Goal: Participate in discussion: Engage in conversation with other users on a specific topic

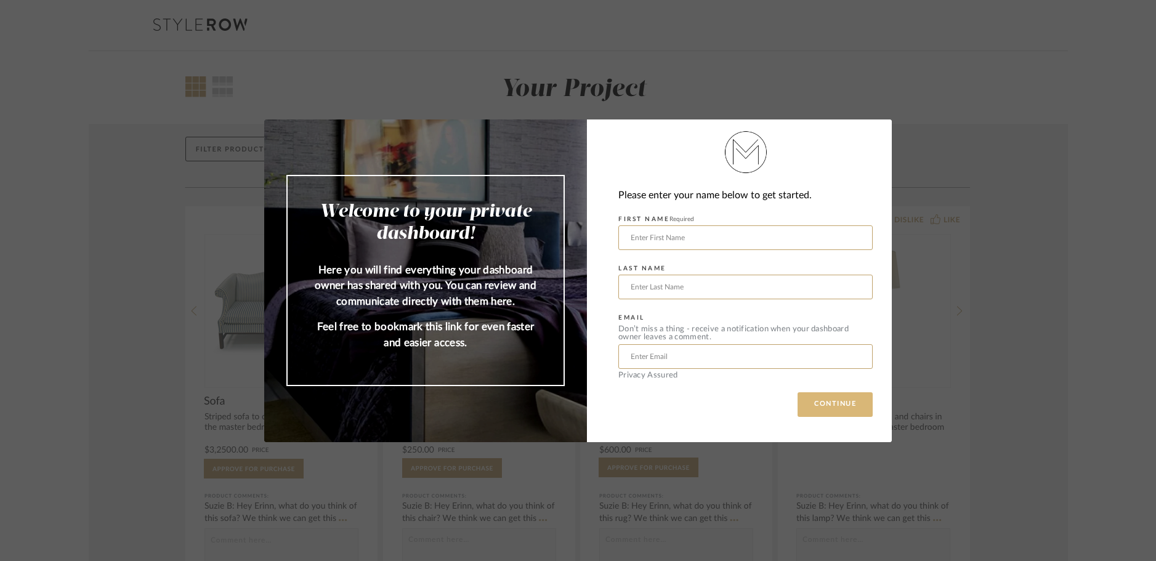
click at [817, 398] on button "CONTINUE" at bounding box center [834, 404] width 75 height 25
click at [725, 243] on input "text" at bounding box center [745, 237] width 254 height 25
type input "[PERSON_NAME]"
type input "Saffos"
click at [754, 357] on input "text" at bounding box center [745, 356] width 254 height 25
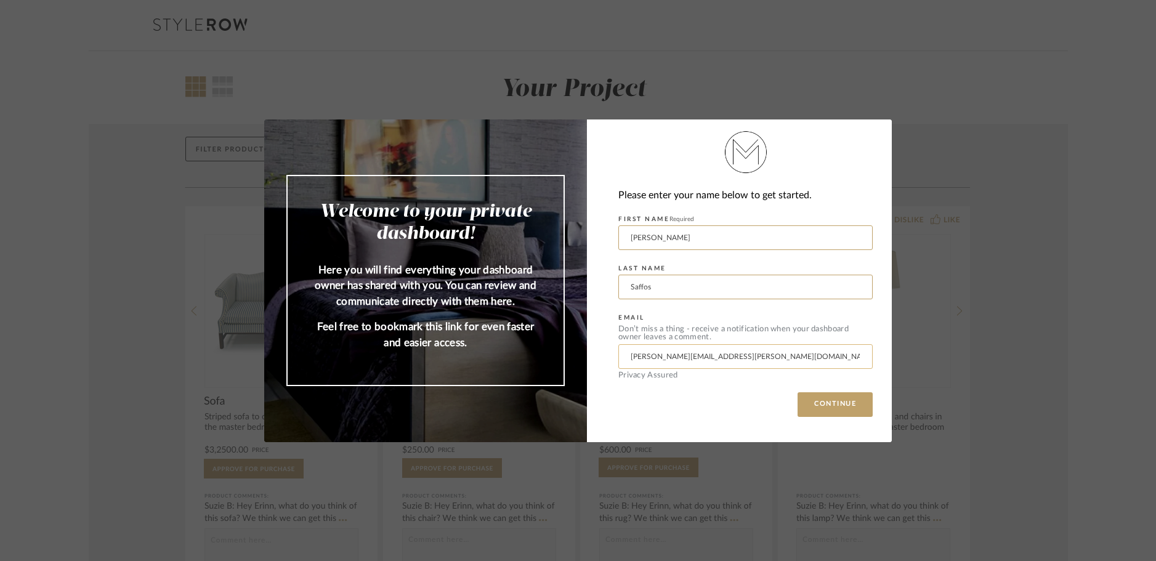
type input "[PERSON_NAME][EMAIL_ADDRESS][PERSON_NAME][DOMAIN_NAME]"
click at [797, 392] on button "CONTINUE" at bounding box center [834, 404] width 75 height 25
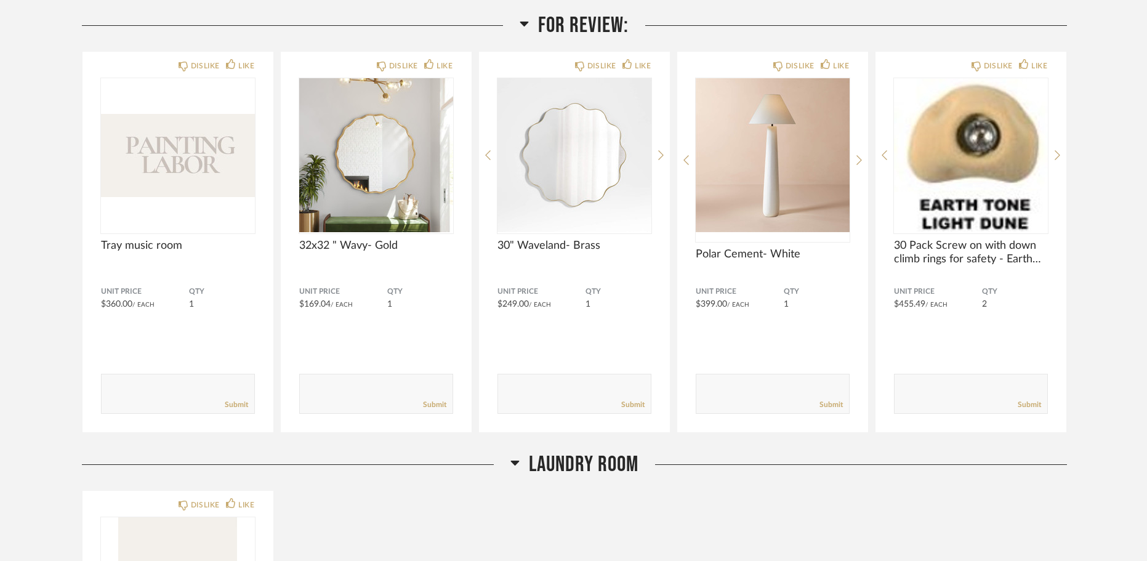
scroll to position [175, 0]
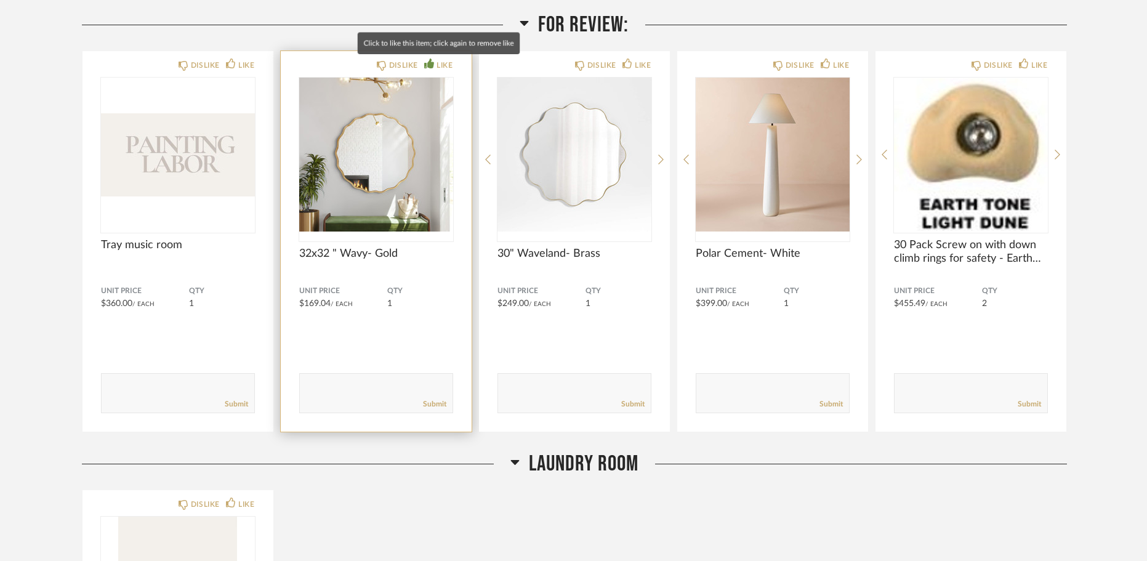
click at [435, 66] on div "LIKE" at bounding box center [438, 65] width 28 height 12
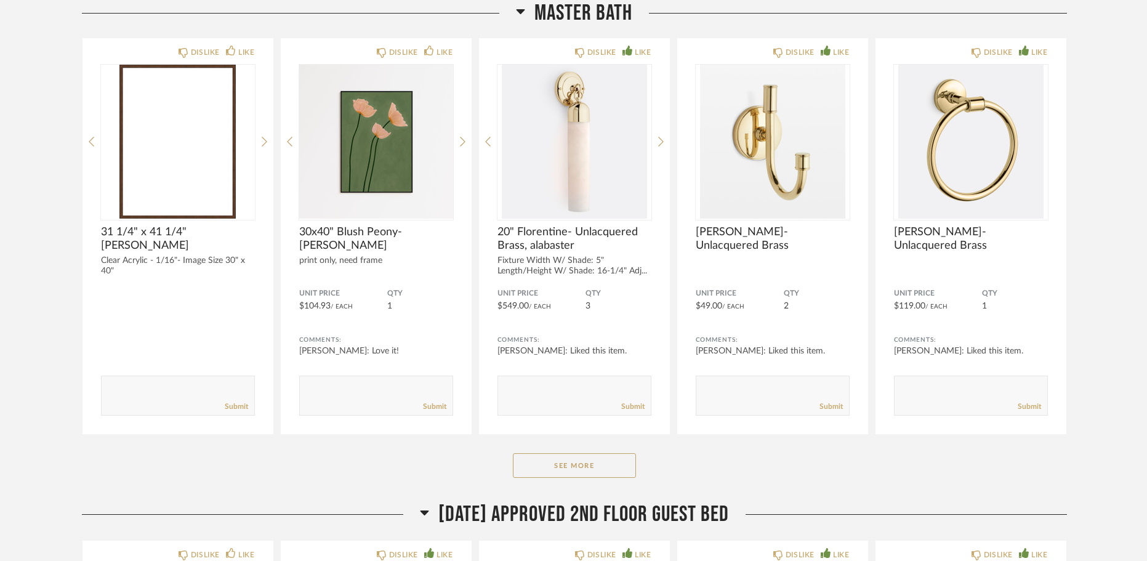
scroll to position [5556, 0]
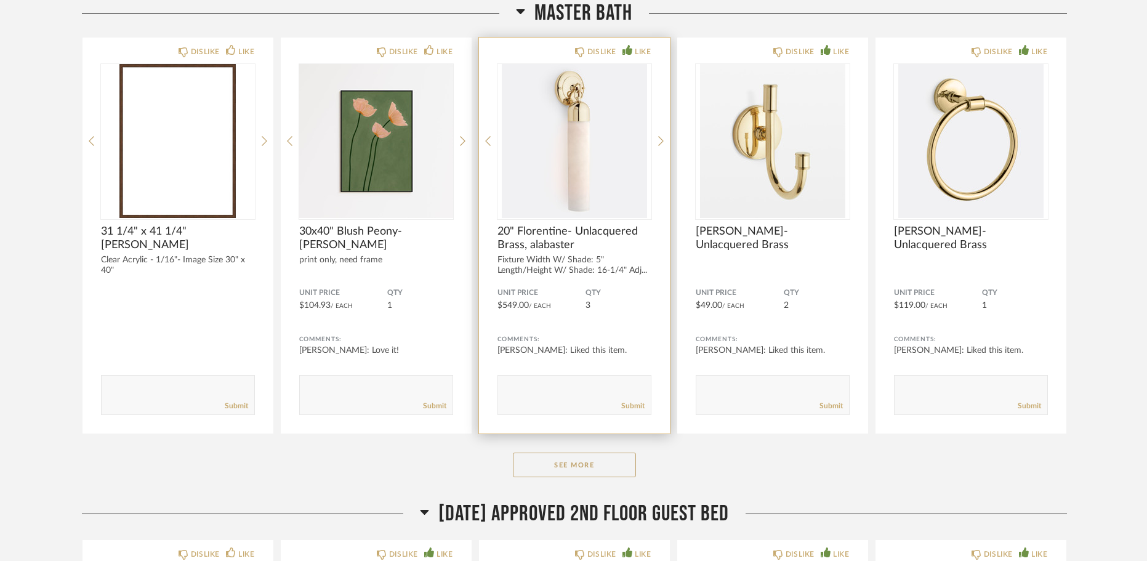
click at [534, 398] on div "Submit" at bounding box center [574, 406] width 153 height 17
click at [520, 384] on textarea at bounding box center [574, 389] width 153 height 17
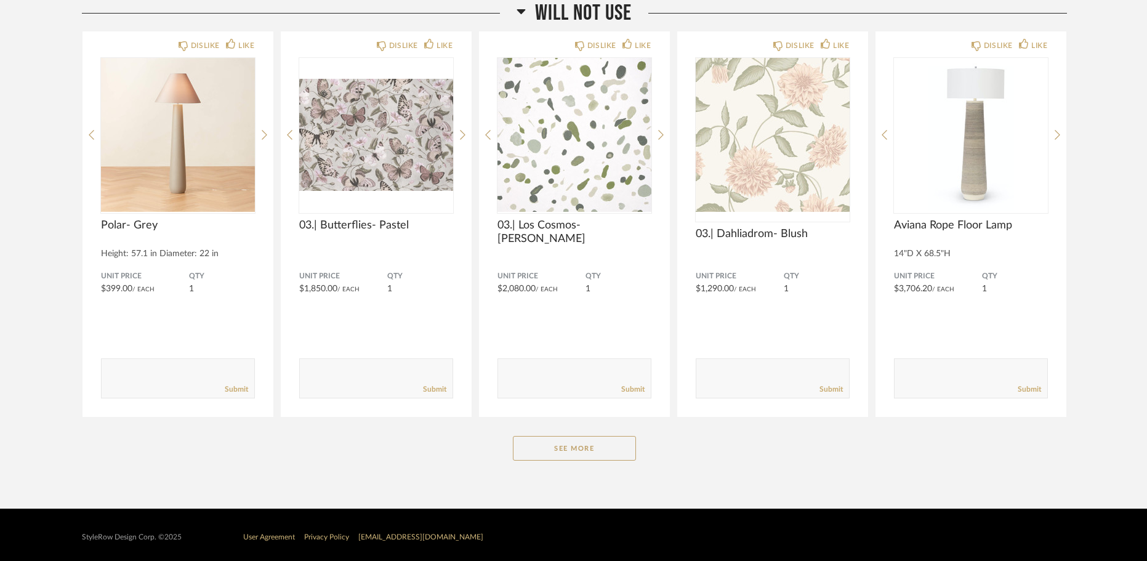
scroll to position [18983, 0]
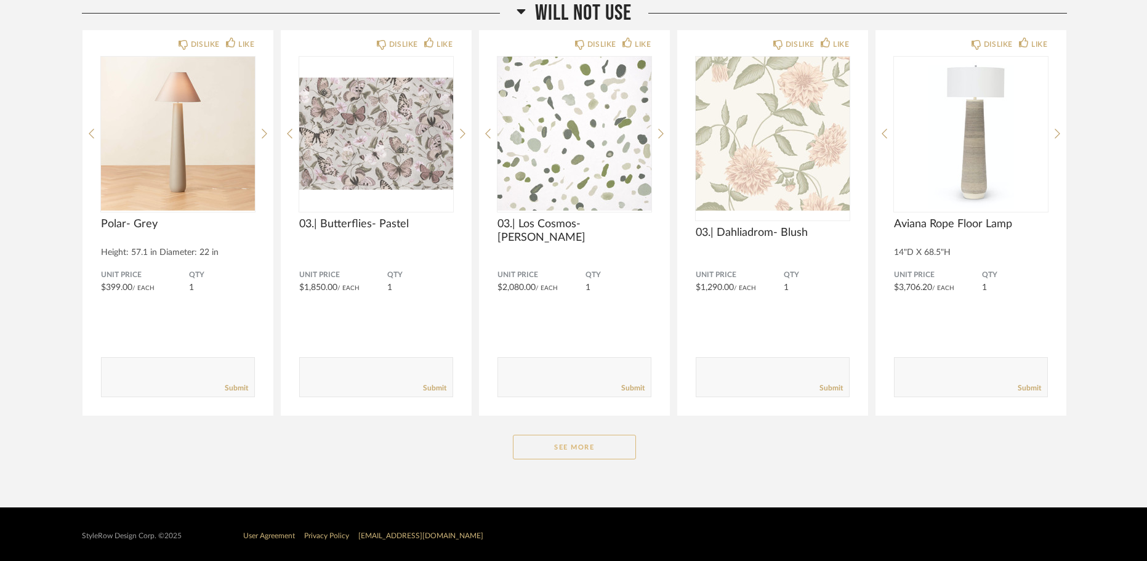
click at [575, 439] on button "See More" at bounding box center [574, 447] width 123 height 25
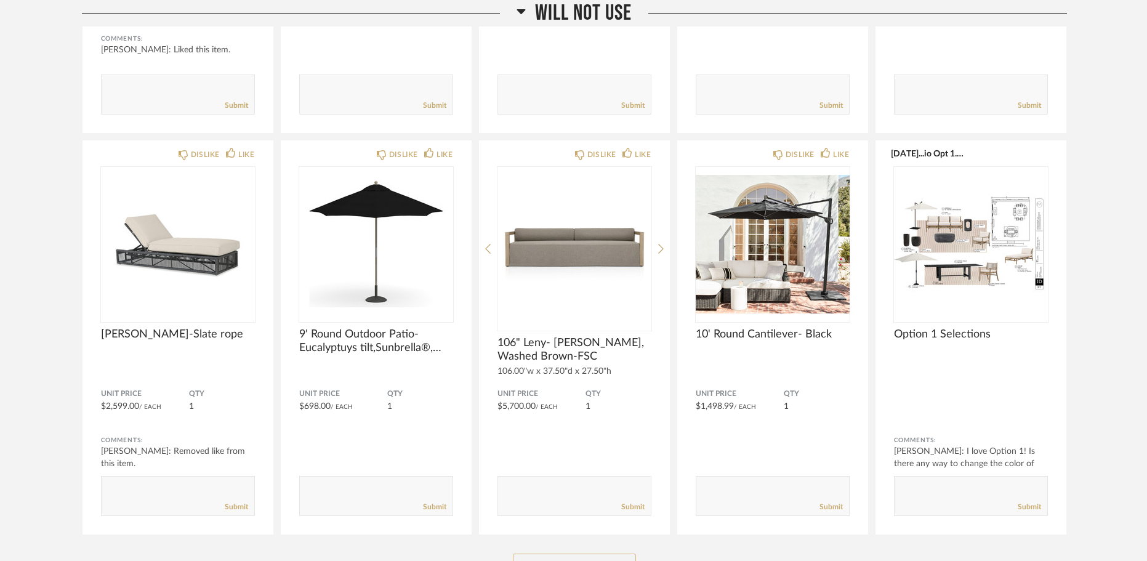
scroll to position [20602, 0]
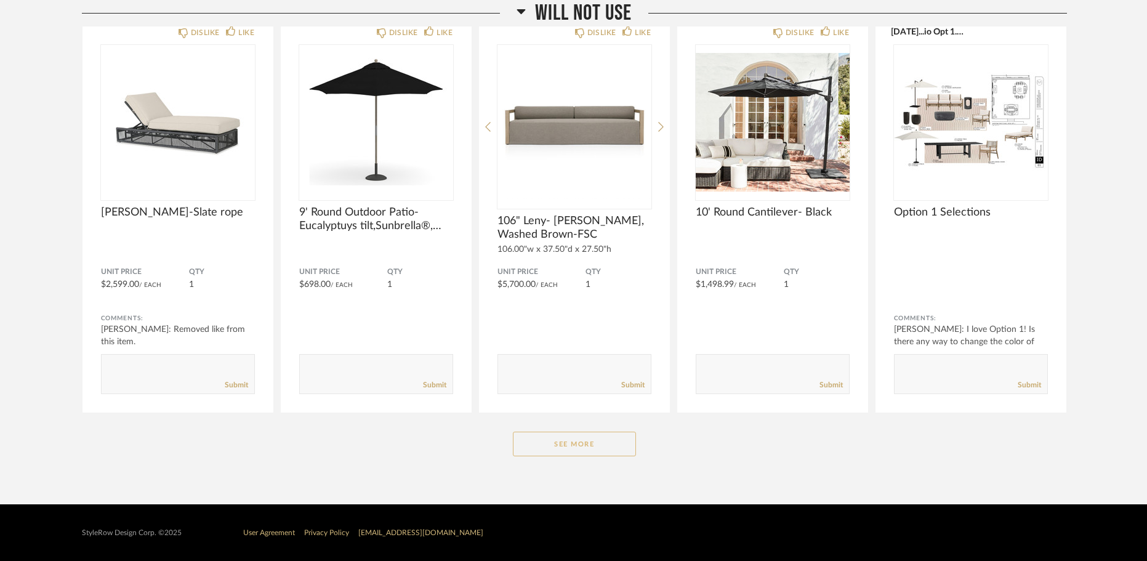
click at [572, 449] on button "See More" at bounding box center [574, 444] width 123 height 25
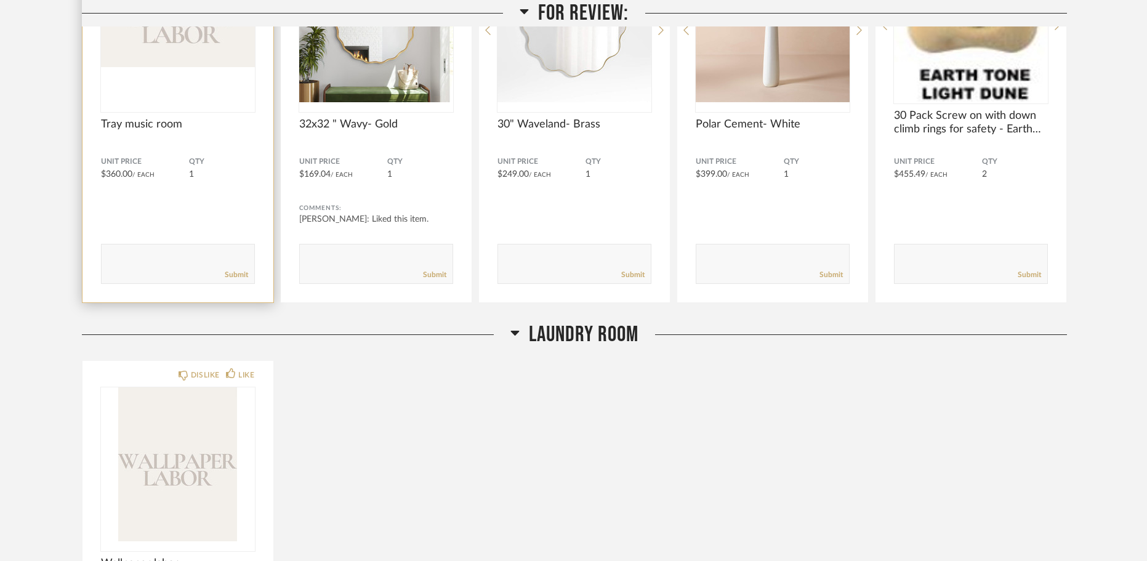
scroll to position [420, 0]
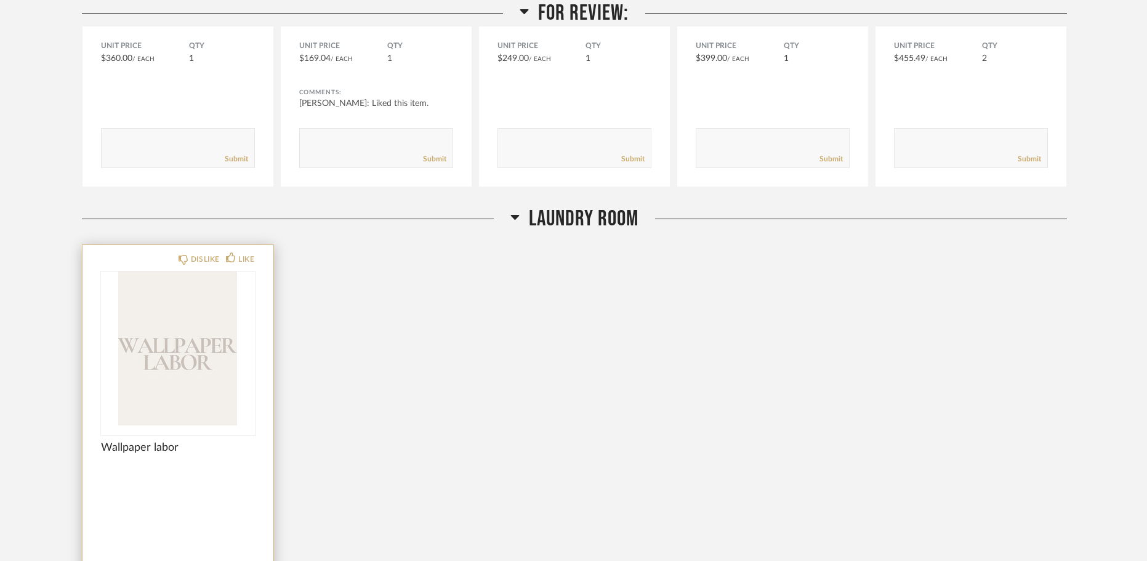
click at [140, 485] on div at bounding box center [178, 496] width 154 height 33
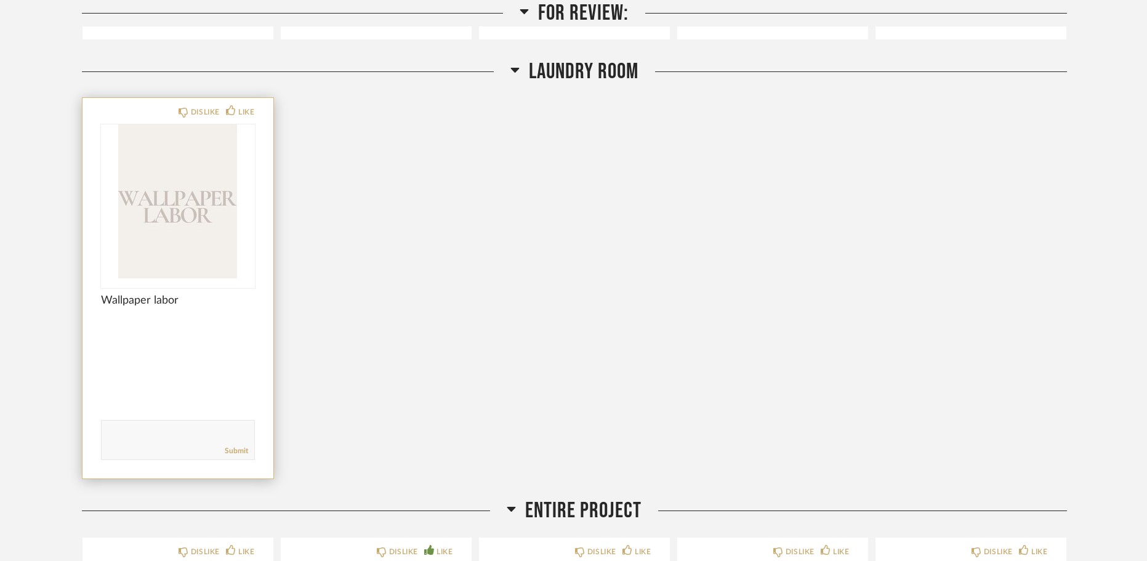
scroll to position [568, 0]
click at [128, 443] on div "Submit" at bounding box center [178, 450] width 153 height 17
click at [145, 429] on textarea at bounding box center [178, 434] width 153 height 17
click at [124, 445] on div "Submit" at bounding box center [178, 450] width 153 height 17
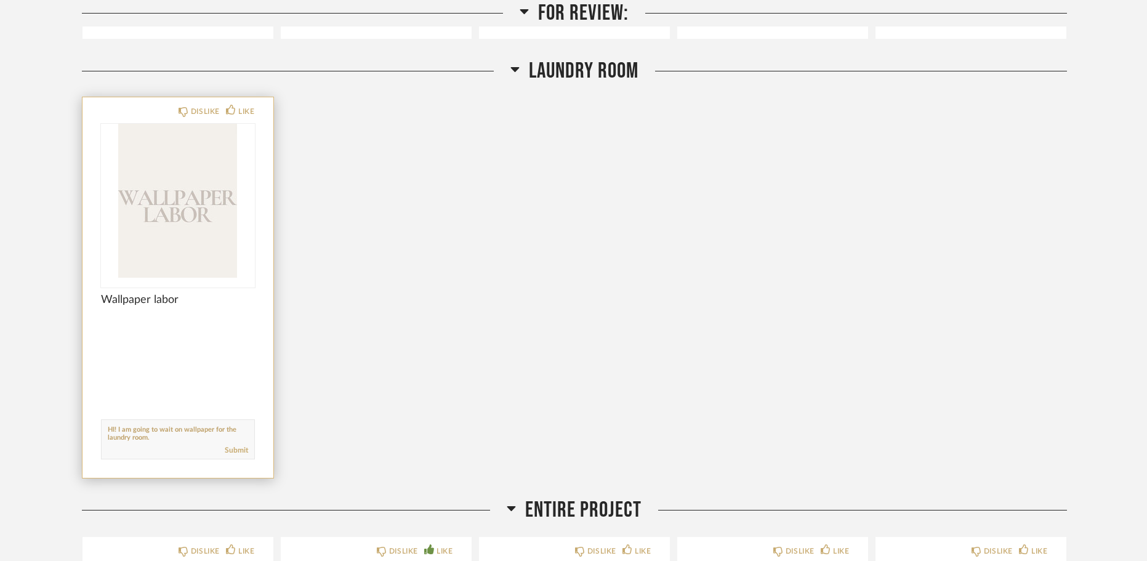
click at [159, 436] on textarea at bounding box center [178, 434] width 153 height 17
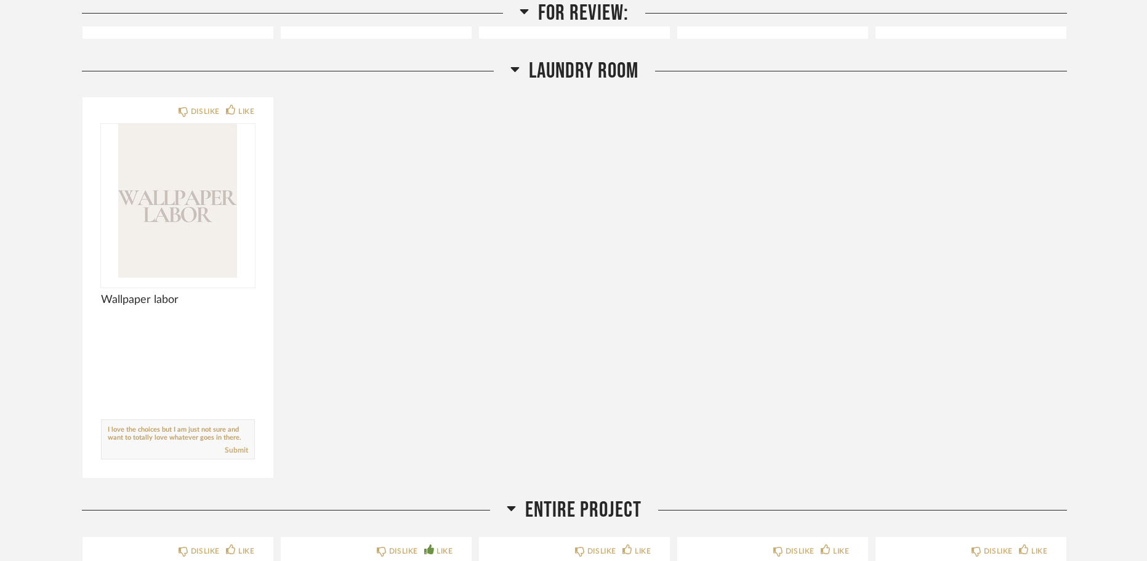
click at [434, 464] on div "DISLIKE LIKE Wallpaper labor Comments: Submit" at bounding box center [574, 288] width 985 height 382
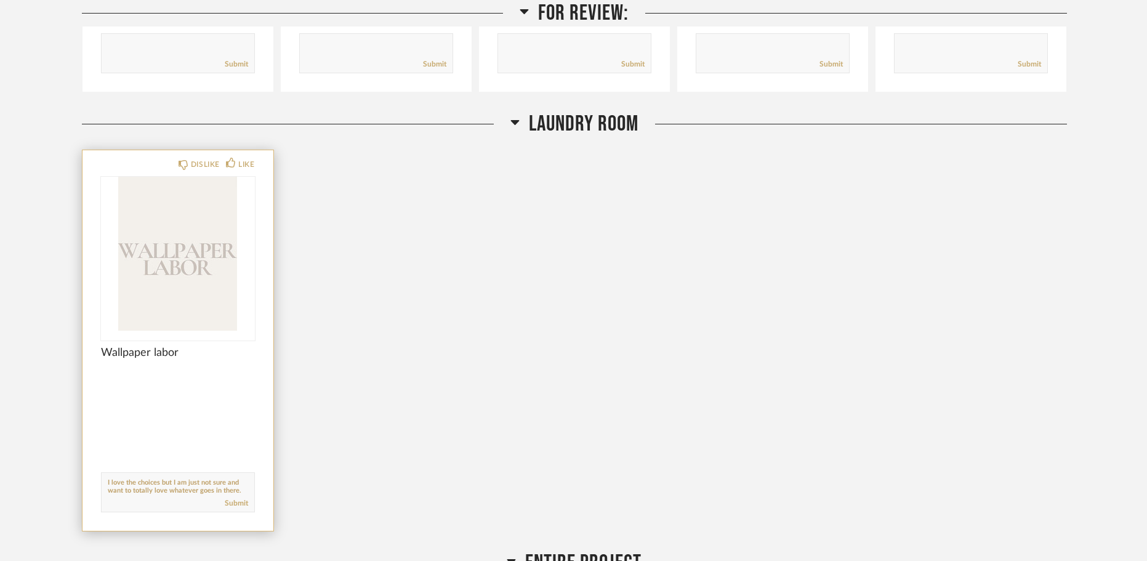
scroll to position [6, 0]
click at [173, 488] on textarea at bounding box center [178, 486] width 153 height 17
type textarea "HI! I am going to wait on this project for now. I love the choices you found bu…"
click at [228, 504] on link "Submit" at bounding box center [236, 503] width 23 height 10
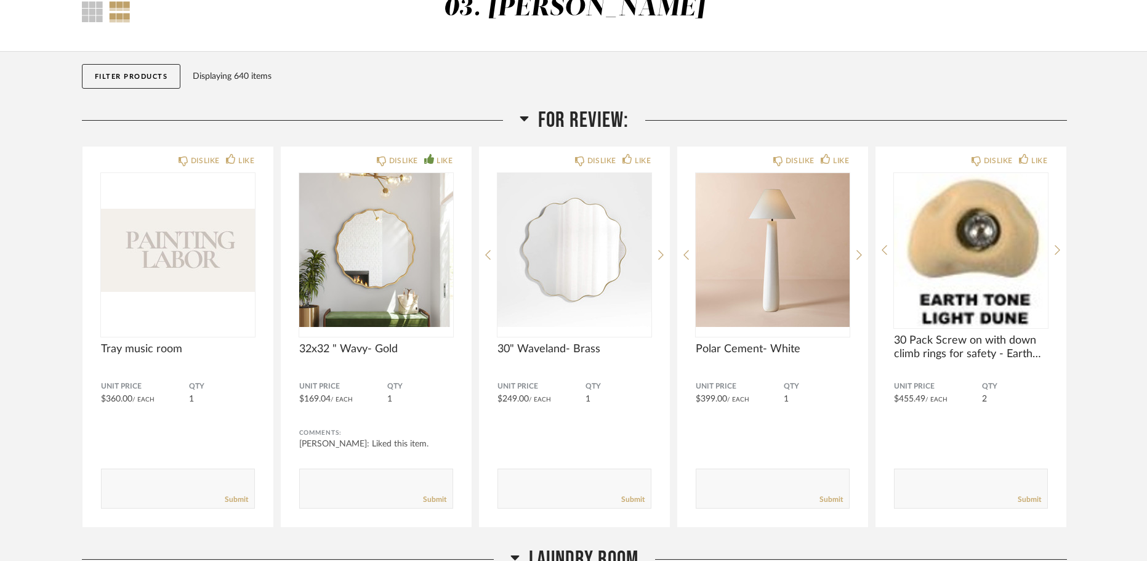
scroll to position [79, 0]
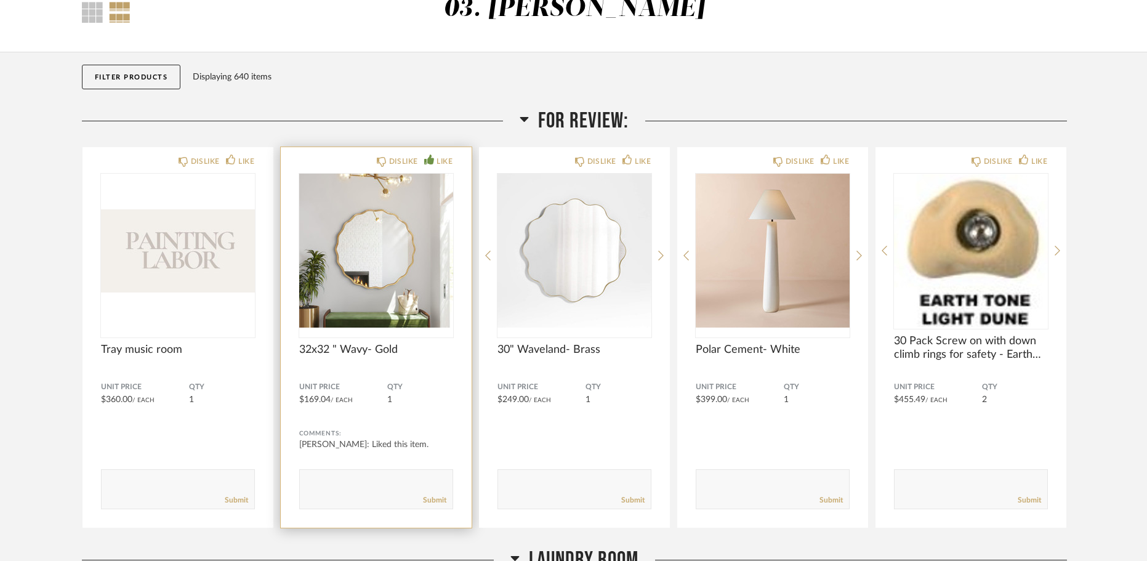
click at [326, 496] on div "Submit" at bounding box center [376, 500] width 153 height 17
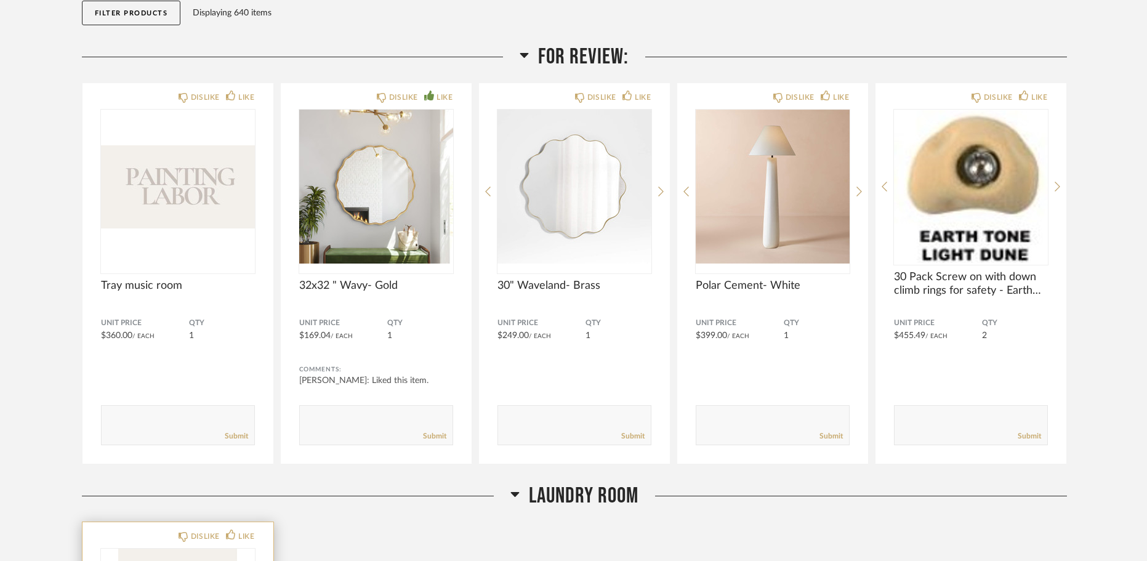
scroll to position [142, 0]
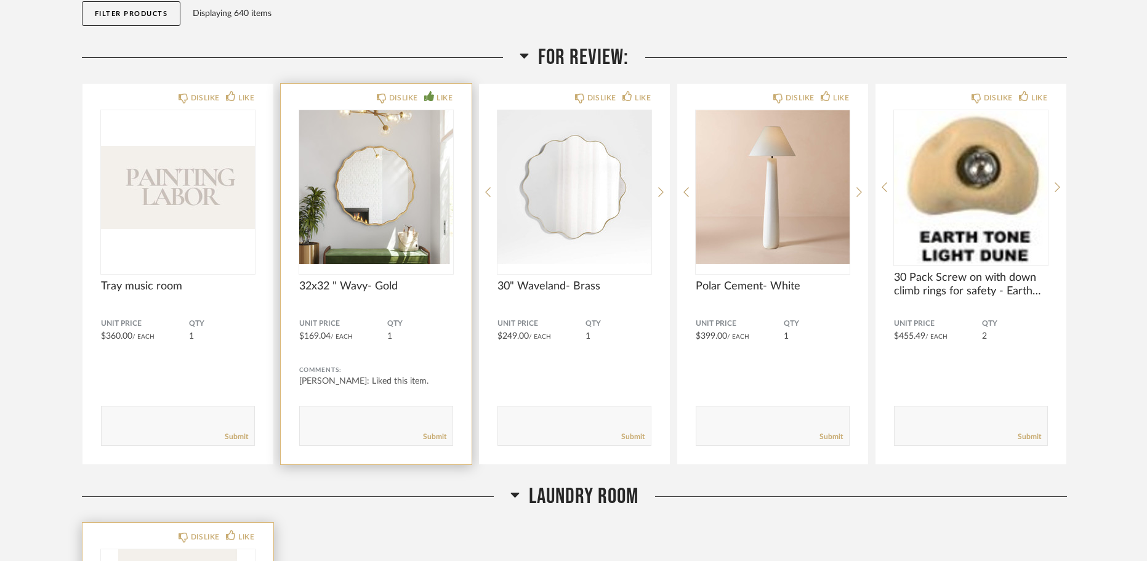
click at [321, 424] on textarea at bounding box center [376, 420] width 153 height 17
type textarea "This is the one we loved!"
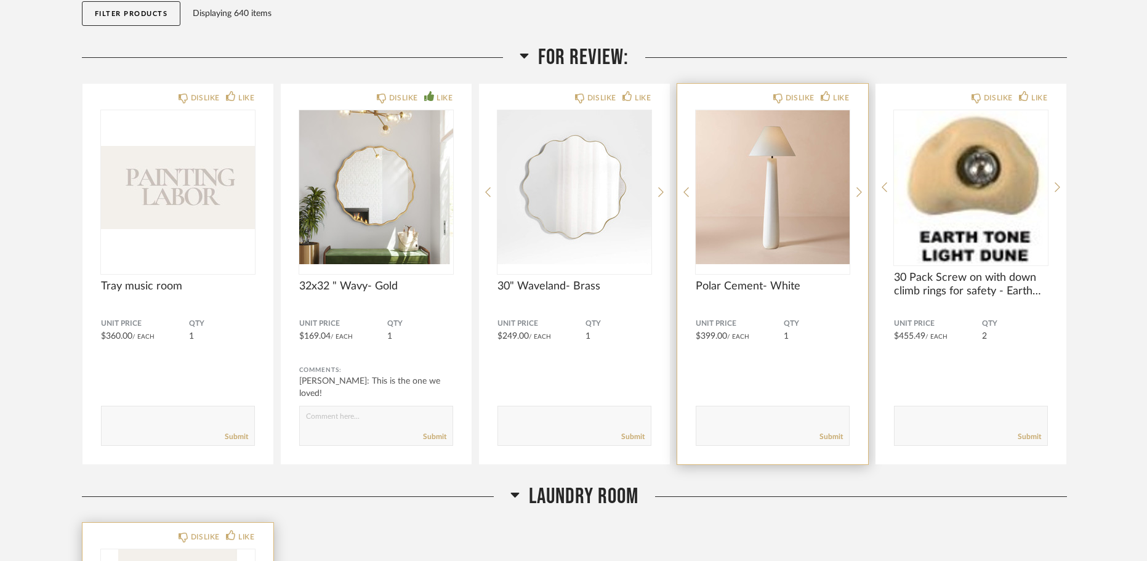
click at [736, 422] on textarea at bounding box center [772, 420] width 153 height 17
click at [726, 418] on textarea at bounding box center [772, 420] width 153 height 17
type textarea "Was this the one to replace what wasn't in stock for the master? I think so but…"
click at [767, 436] on div "Submit" at bounding box center [772, 437] width 153 height 17
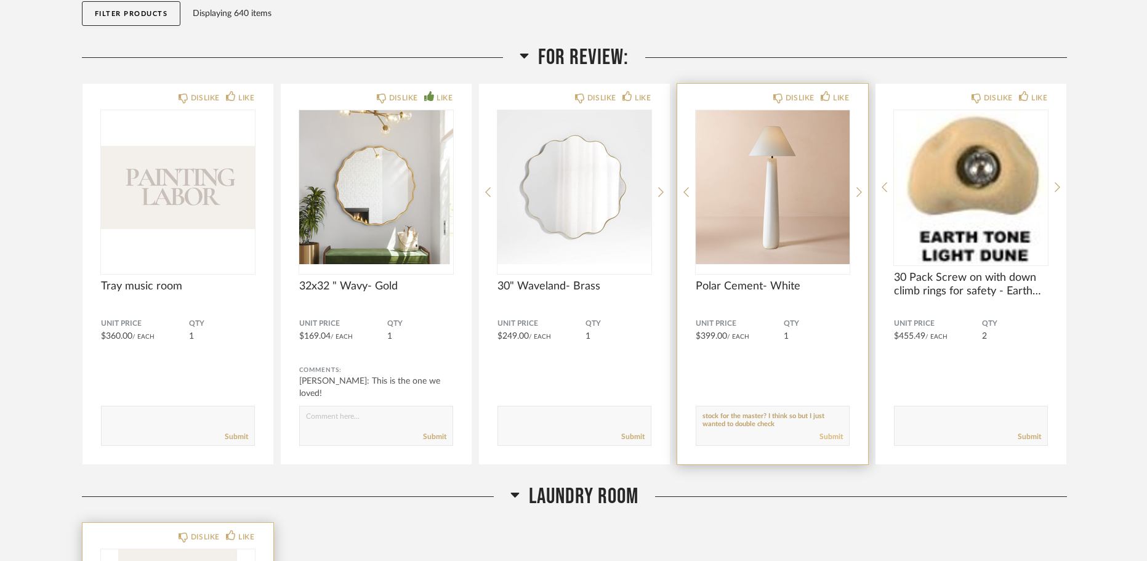
click at [833, 440] on link "Submit" at bounding box center [831, 437] width 23 height 10
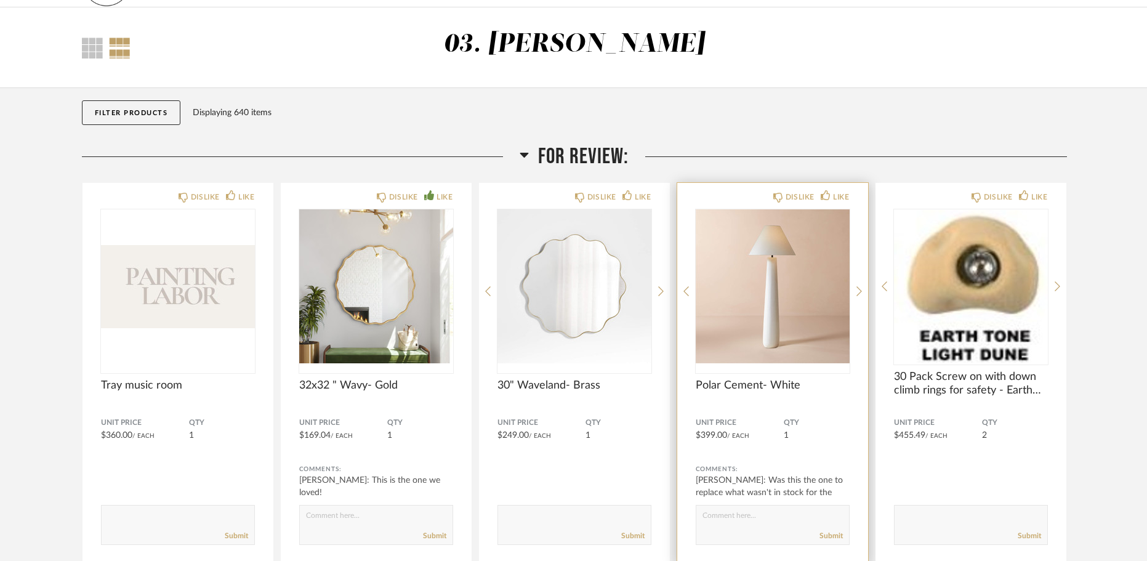
scroll to position [0, 0]
